Goal: Communication & Community: Connect with others

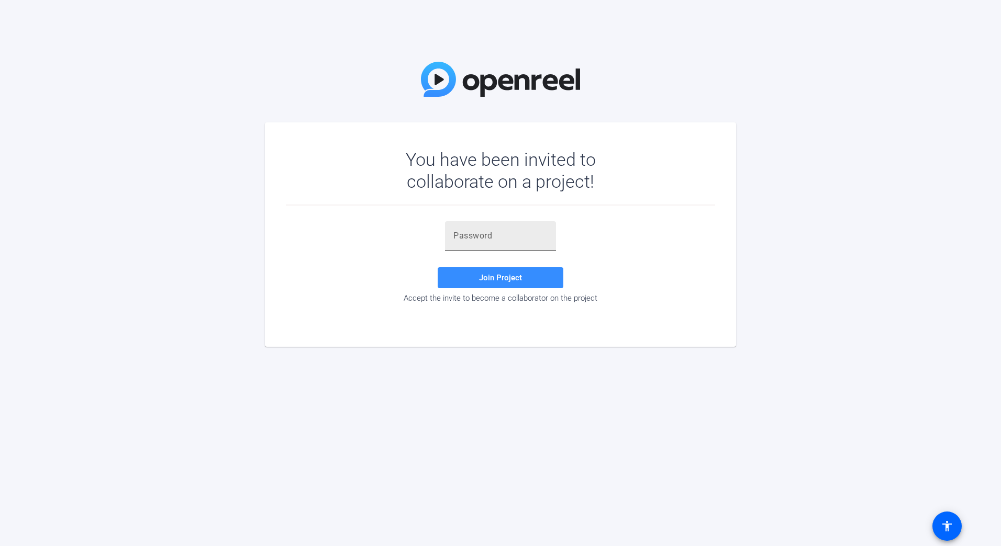
click at [473, 244] on div at bounding box center [500, 235] width 94 height 29
paste input "'AXN+%"
type input "'AXN+%"
click at [478, 283] on span at bounding box center [501, 277] width 126 height 25
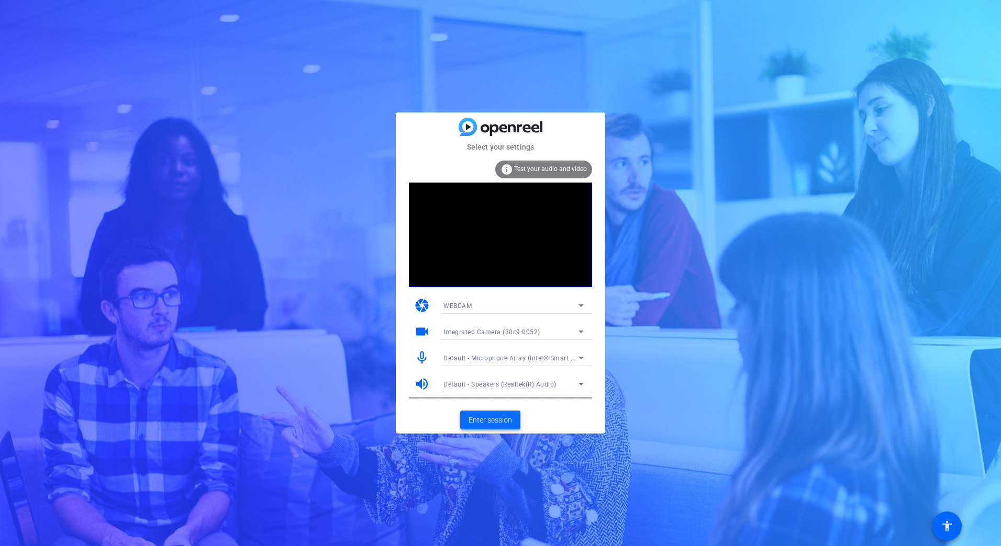
click at [499, 414] on span at bounding box center [490, 420] width 60 height 25
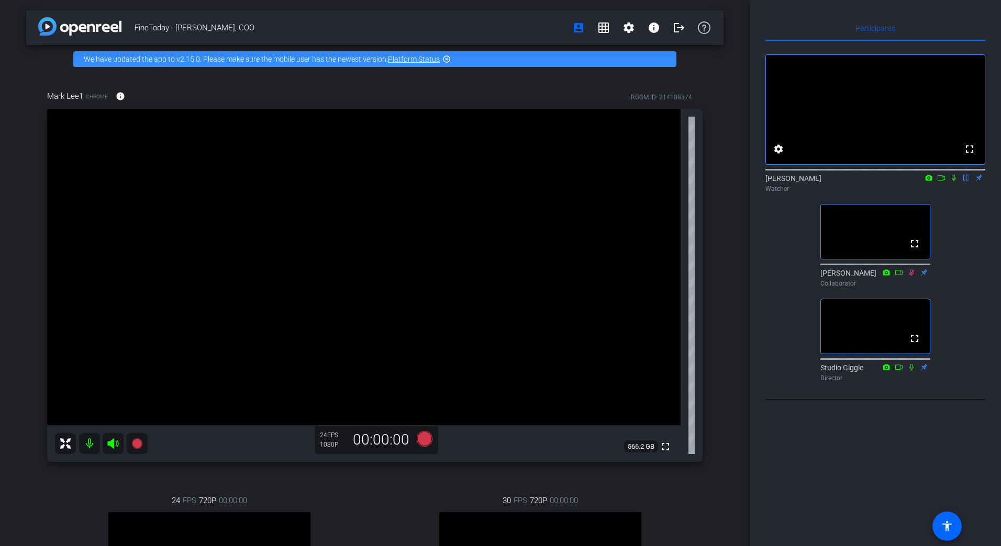
scroll to position [247, 0]
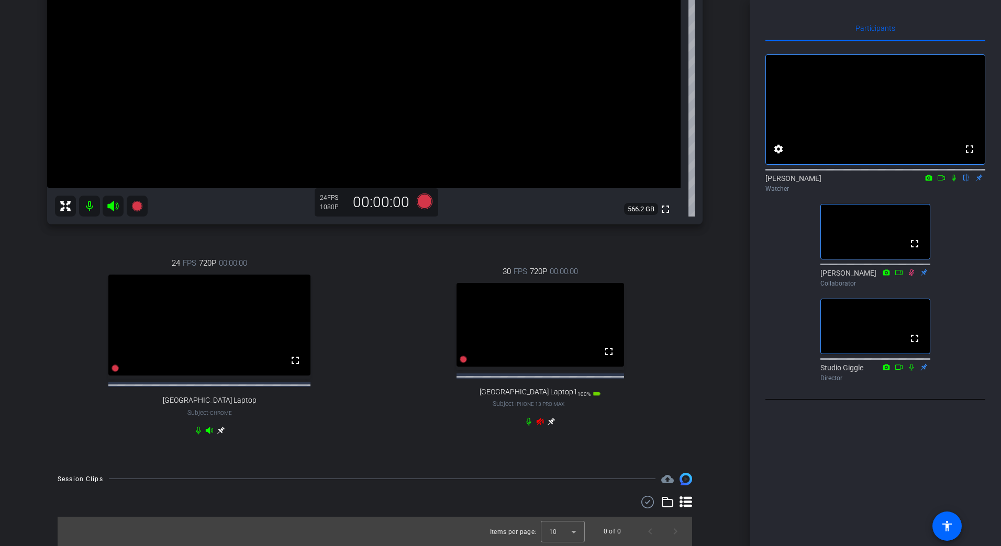
click at [208, 430] on div at bounding box center [209, 431] width 31 height 8
